Goal: Task Accomplishment & Management: Complete application form

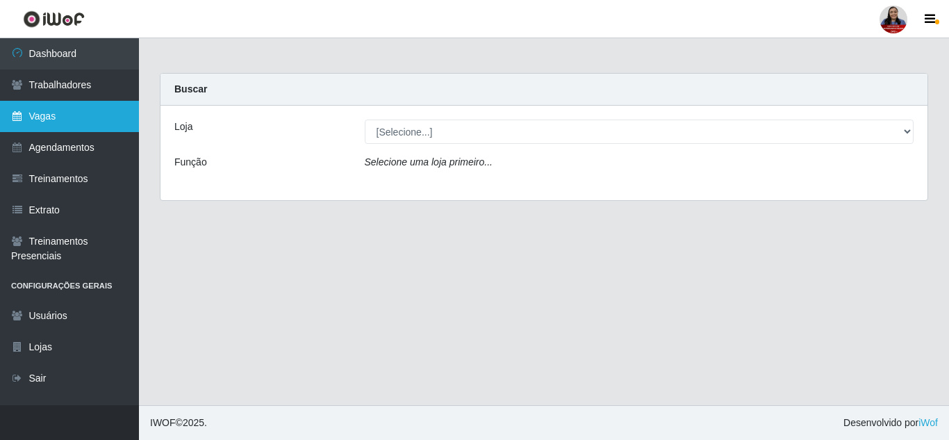
click at [118, 117] on link "Vagas" at bounding box center [69, 116] width 139 height 31
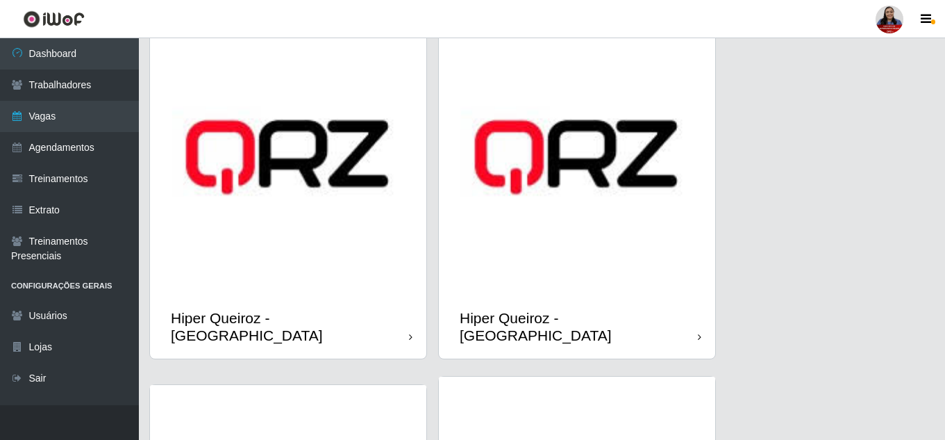
scroll to position [556, 0]
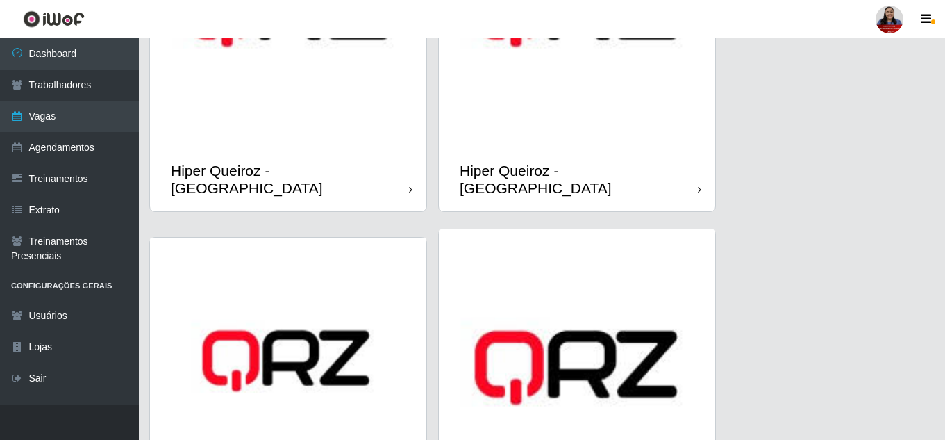
click at [541, 122] on img at bounding box center [577, 10] width 276 height 276
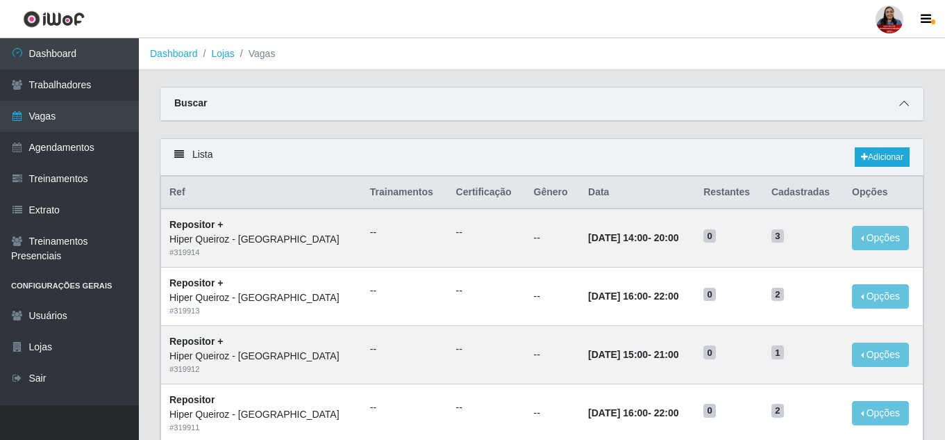
click at [903, 101] on icon at bounding box center [904, 104] width 10 height 10
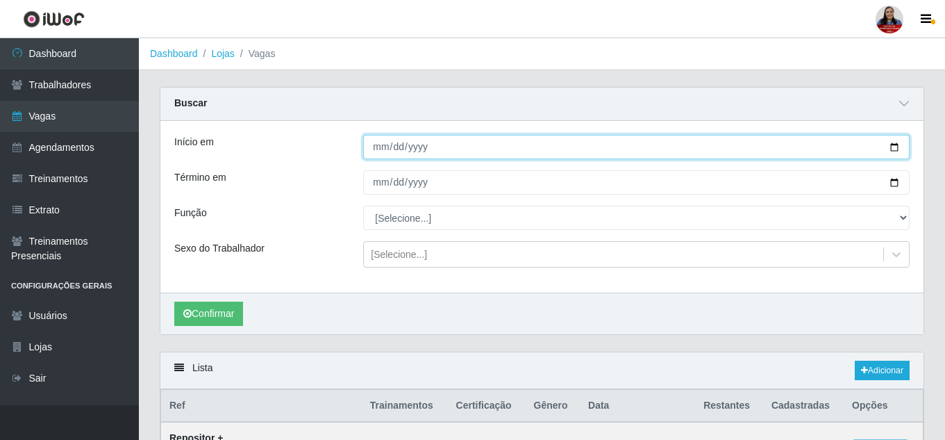
click at [899, 144] on input "Início em" at bounding box center [636, 147] width 546 height 24
type input "[DATE]"
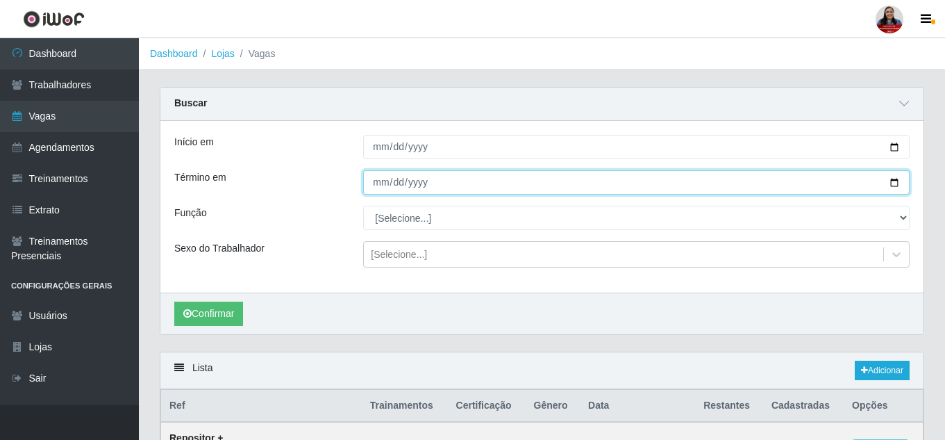
click at [896, 183] on input "Término em" at bounding box center [636, 182] width 546 height 24
type input "[DATE]"
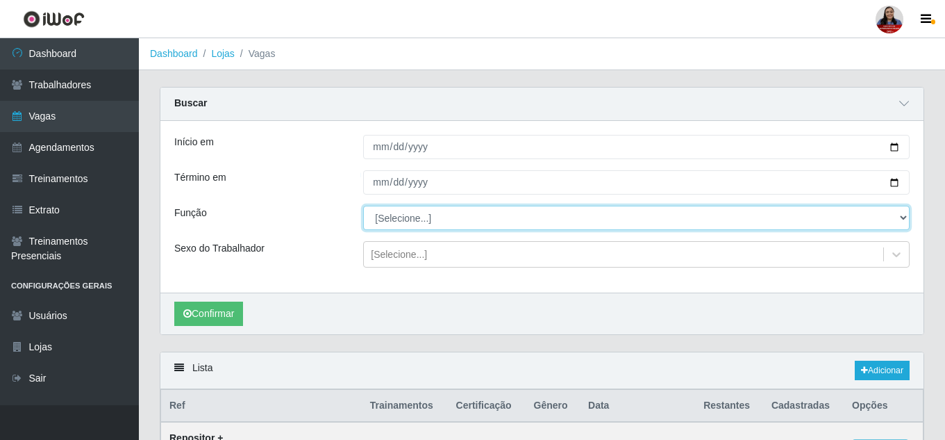
click at [401, 222] on select "[Selecione...] ASG ASG + ASG ++ Embalador Embalador + Embalador ++ Operador de …" at bounding box center [636, 218] width 546 height 24
click at [363, 206] on select "[Selecione...] ASG ASG + ASG ++ Embalador Embalador + Embalador ++ Operador de …" at bounding box center [636, 218] width 546 height 24
click at [413, 228] on select "[Selecione...] ASG ASG + ASG ++ Embalador Embalador + Embalador ++ Operador de …" at bounding box center [636, 218] width 546 height 24
click at [363, 206] on select "[Selecione...] ASG ASG + ASG ++ Embalador Embalador + Embalador ++ Operador de …" at bounding box center [636, 218] width 546 height 24
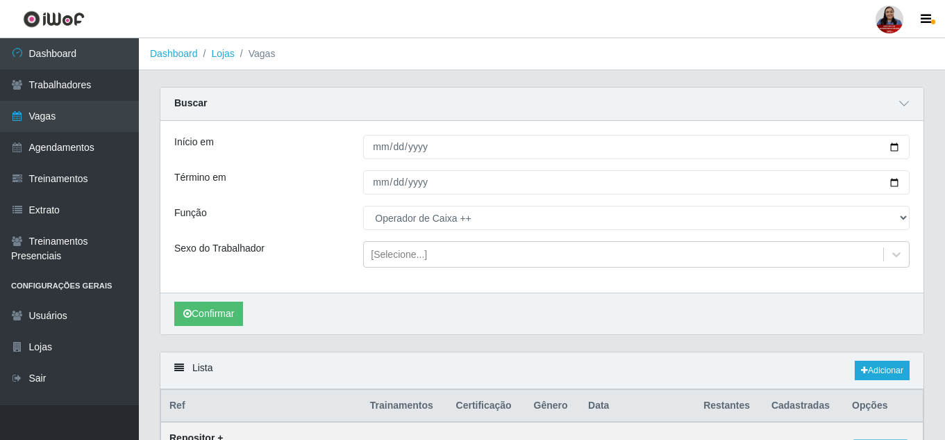
click at [328, 204] on div "Início em [DATE] Término em [DATE] Função [Selecione...] ASG ASG + ASG ++ Embal…" at bounding box center [541, 207] width 763 height 172
click at [233, 313] on button "Confirmar" at bounding box center [208, 313] width 69 height 24
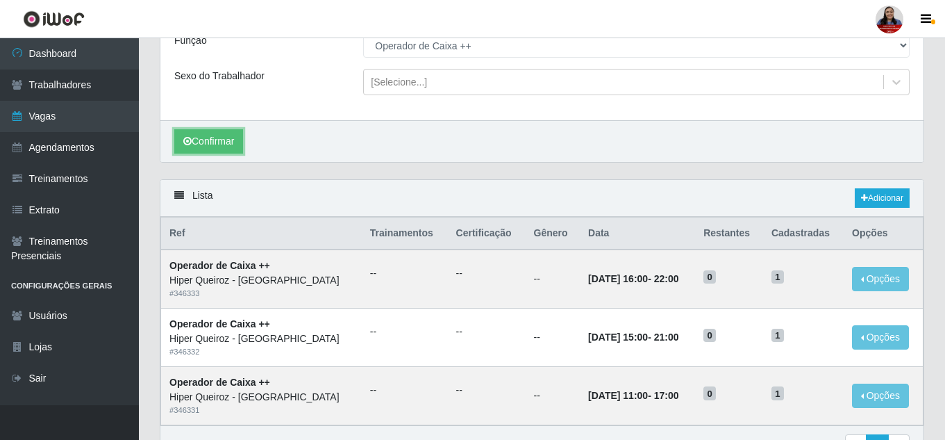
scroll to position [252, 0]
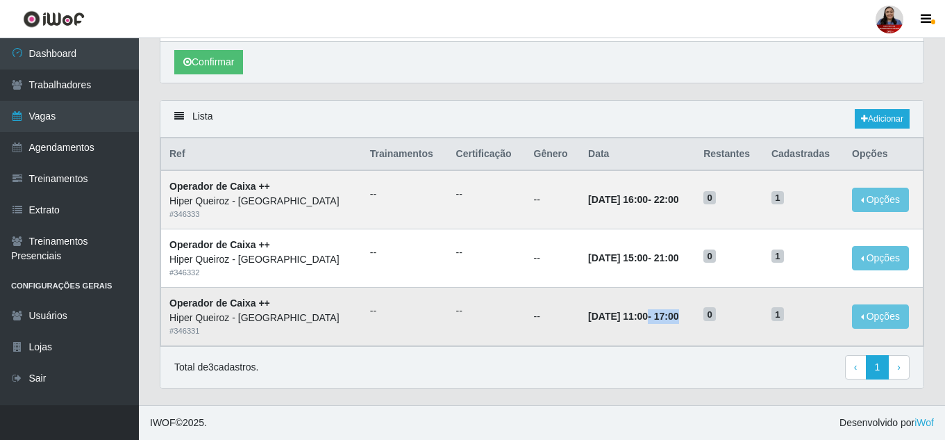
drag, startPoint x: 610, startPoint y: 317, endPoint x: 681, endPoint y: 319, distance: 70.2
click at [681, 319] on td "[DATE] 11:00 - 17:00" at bounding box center [637, 316] width 115 height 58
click at [774, 376] on div "Total de 3 cadastros. ‹ Previous 1 › Next" at bounding box center [541, 367] width 735 height 25
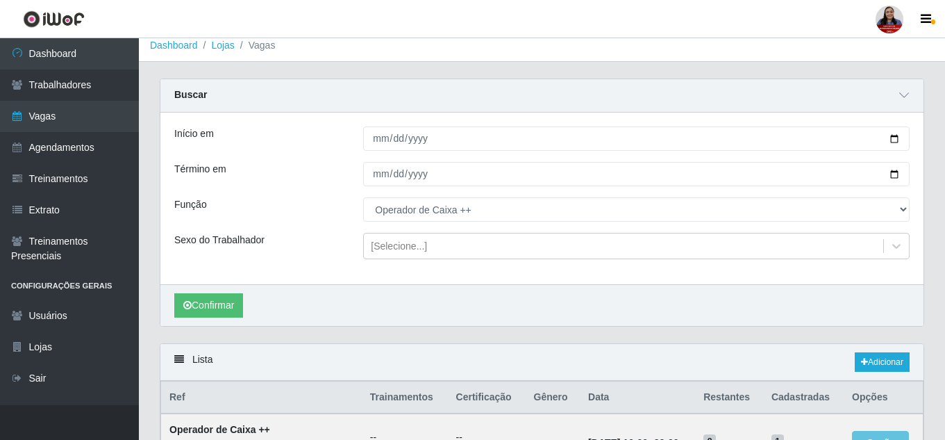
scroll to position [0, 0]
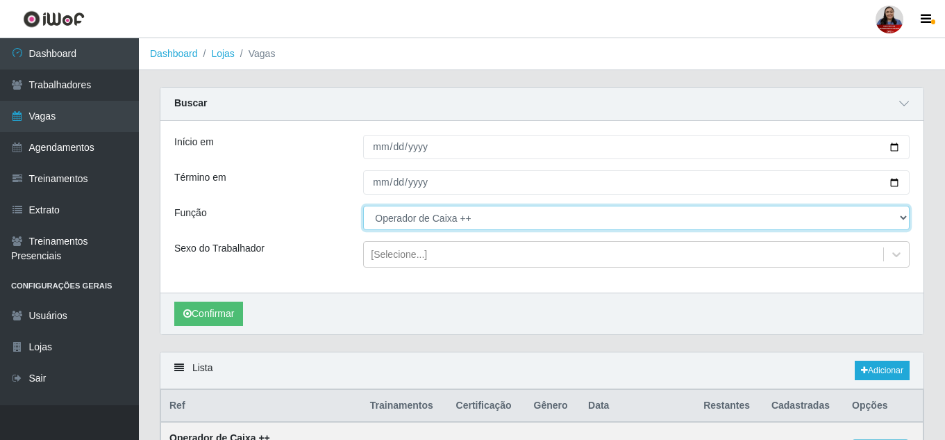
click at [489, 219] on select "[Selecione...] ASG ASG + ASG ++ Embalador Embalador + Embalador ++ Operador de …" at bounding box center [636, 218] width 546 height 24
select select "16"
click at [363, 206] on select "[Selecione...] ASG ASG + ASG ++ Embalador Embalador + Embalador ++ Operador de …" at bounding box center [636, 218] width 546 height 24
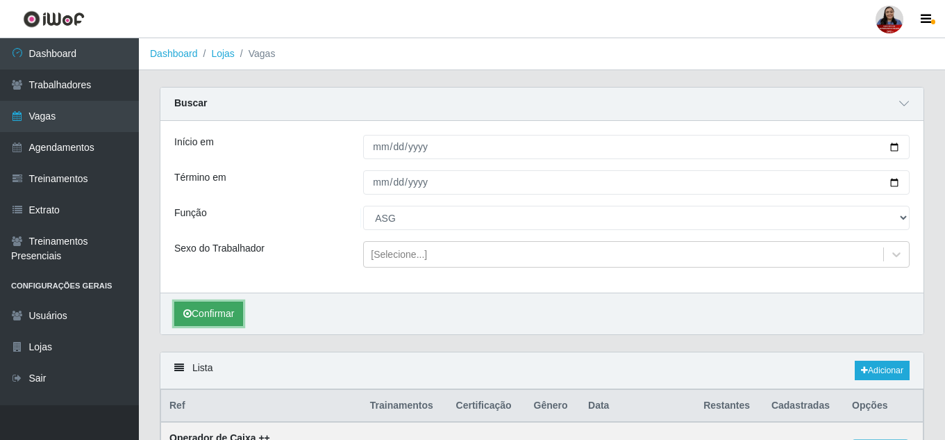
click at [231, 306] on button "Confirmar" at bounding box center [208, 313] width 69 height 24
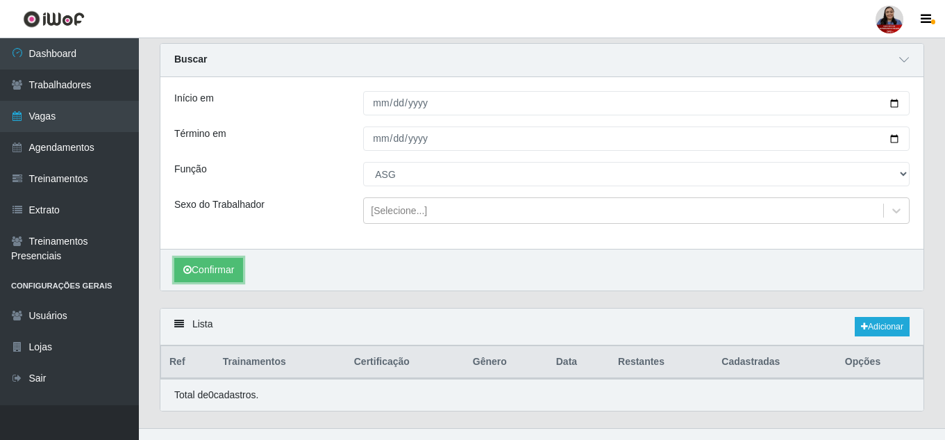
scroll to position [67, 0]
